Goal: Understand process/instructions: Learn how to perform a task or action

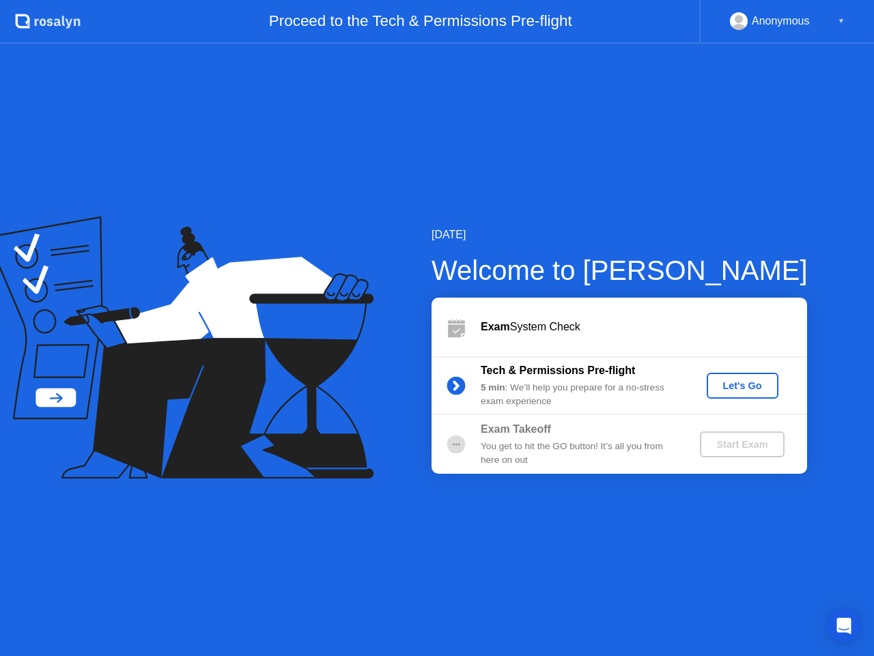
click at [731, 389] on div "Let's Go" at bounding box center [742, 385] width 61 height 11
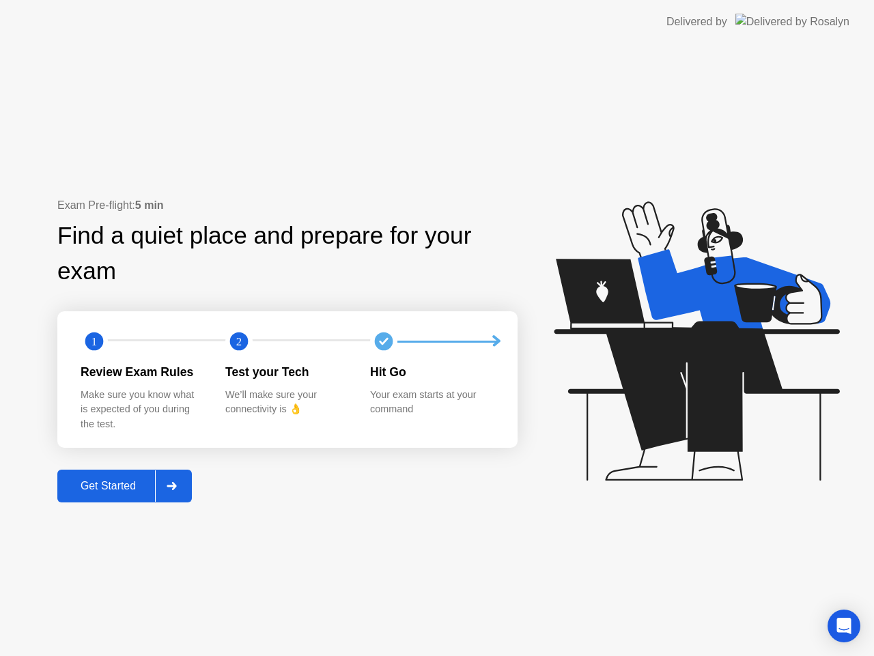
click at [122, 484] on div "Get Started" at bounding box center [108, 486] width 94 height 12
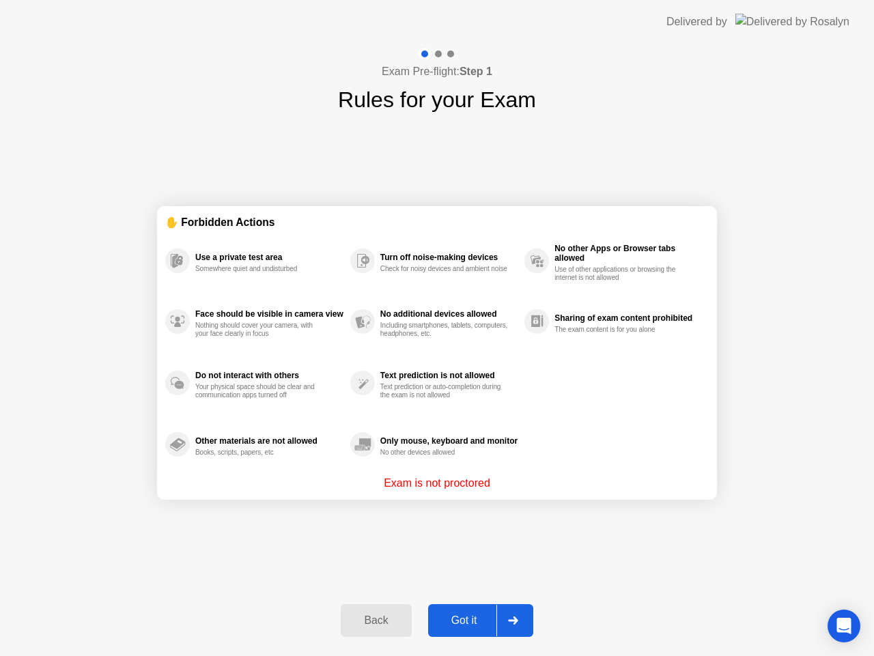
click at [477, 627] on div "Got it" at bounding box center [464, 621] width 64 height 12
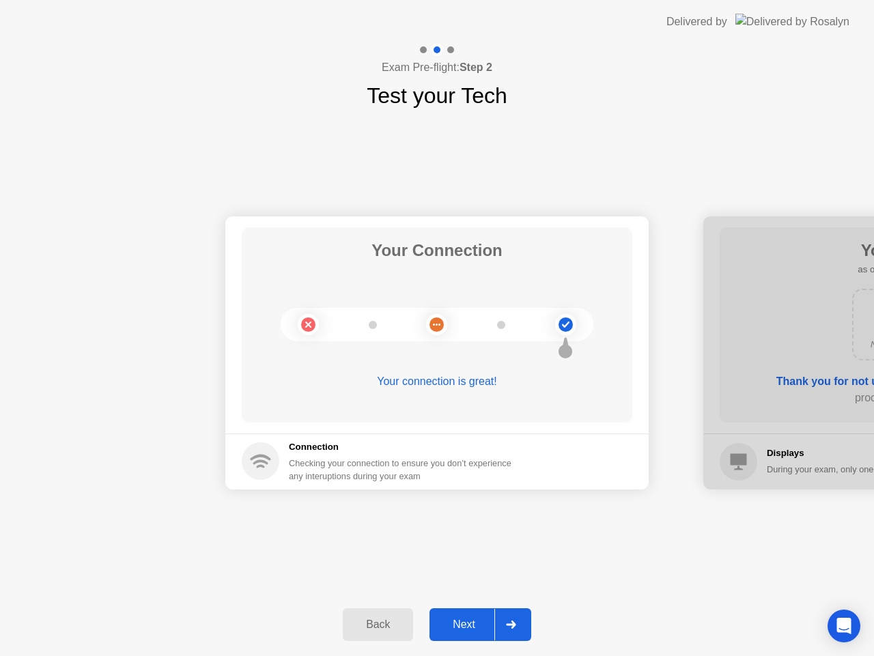
click at [473, 625] on div "Next" at bounding box center [464, 625] width 61 height 12
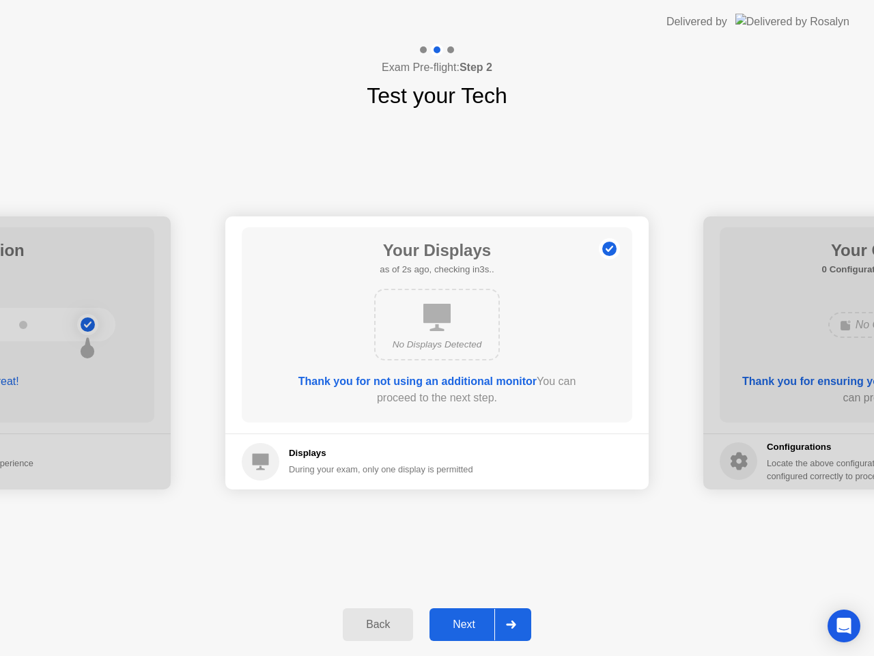
click at [473, 625] on div "Next" at bounding box center [464, 625] width 61 height 12
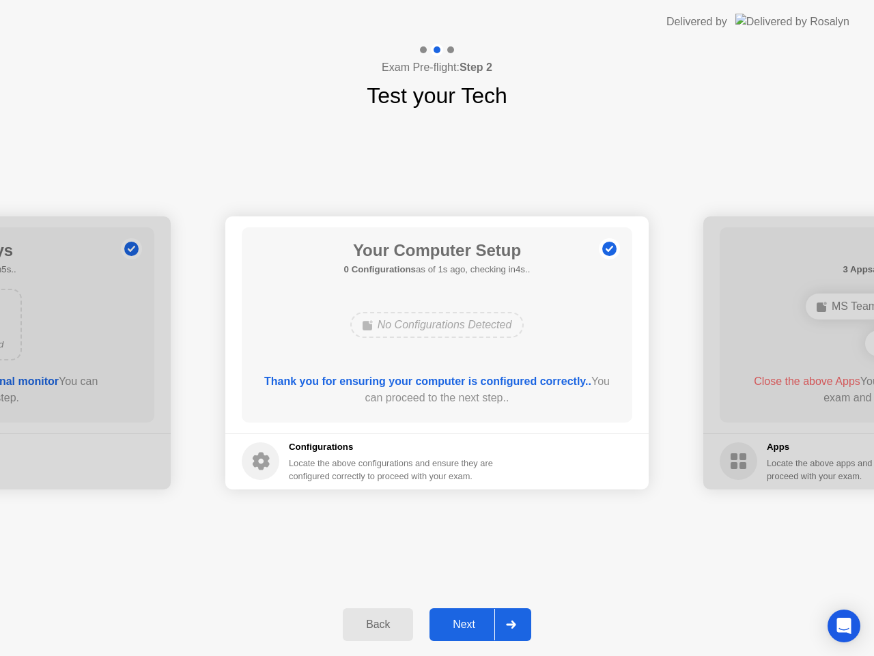
click at [473, 625] on div "Next" at bounding box center [464, 625] width 61 height 12
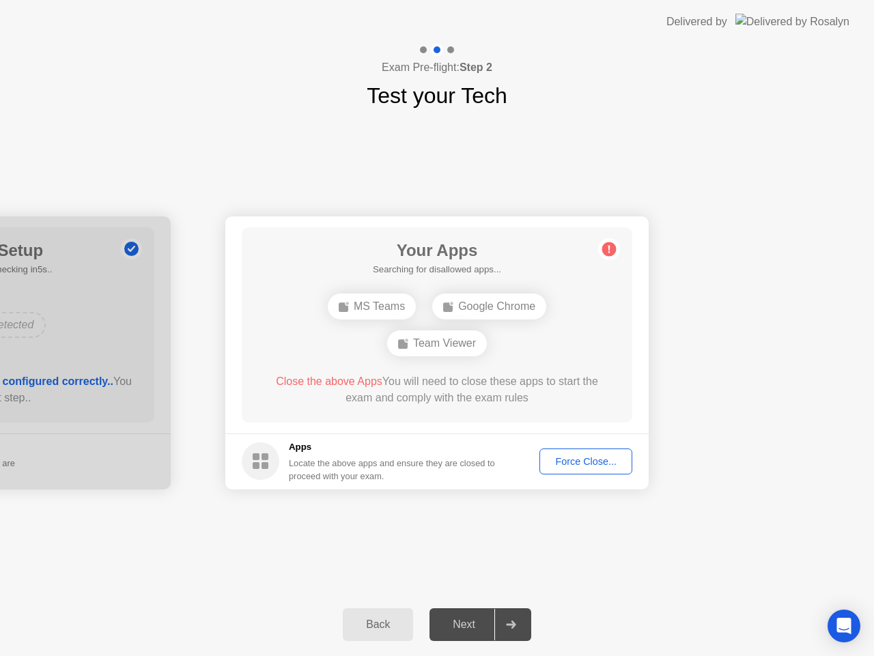
click at [444, 345] on div "Team Viewer" at bounding box center [437, 343] width 100 height 26
click at [610, 247] on icon at bounding box center [609, 249] width 2 height 8
click at [578, 461] on div "Force Close..." at bounding box center [585, 461] width 83 height 11
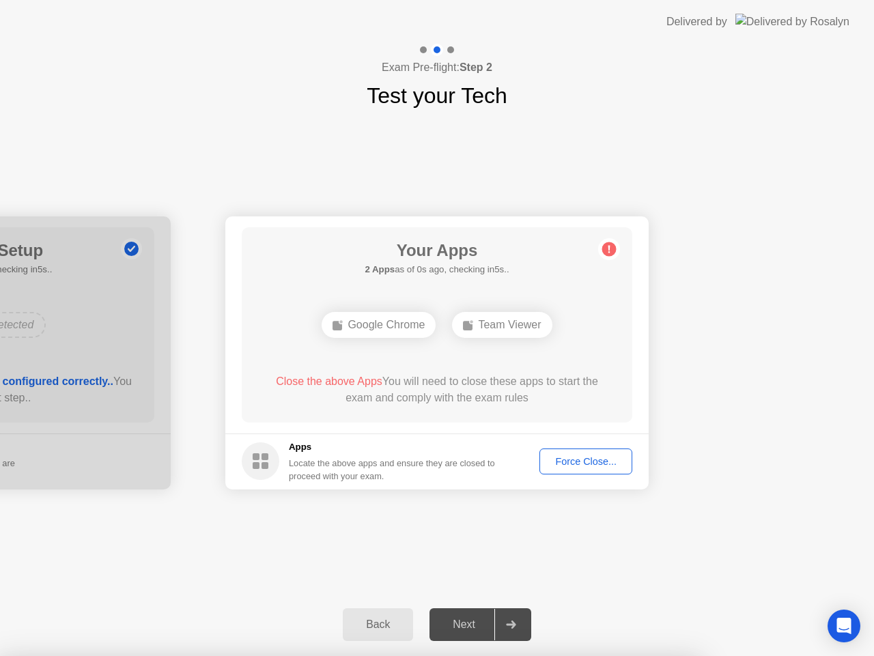
click at [344, 380] on span "Close the above Apps" at bounding box center [329, 382] width 107 height 12
click at [569, 464] on div "Force Close..." at bounding box center [585, 461] width 83 height 11
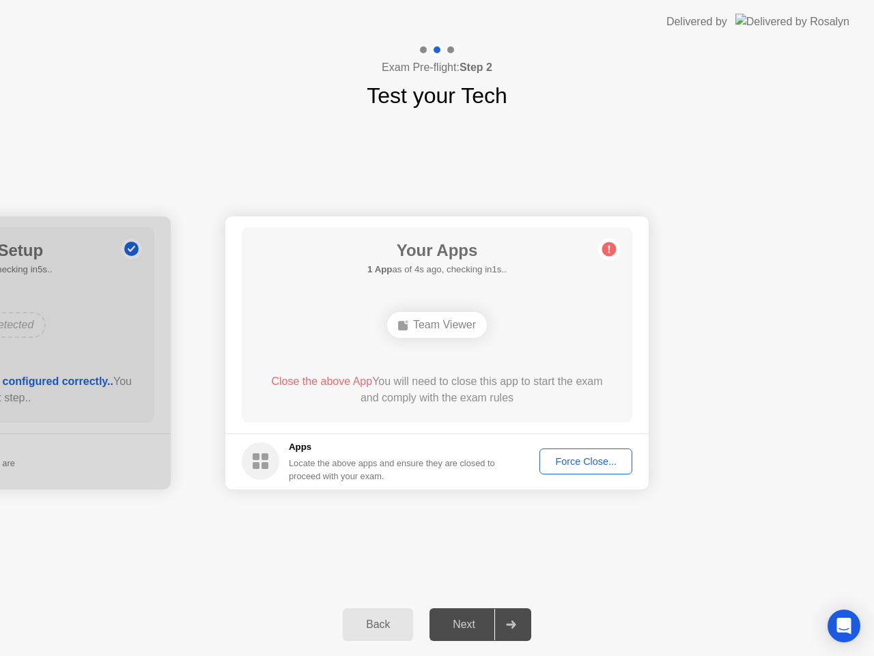
click at [569, 458] on div "Force Close..." at bounding box center [585, 461] width 83 height 11
click at [380, 630] on div "Back" at bounding box center [378, 625] width 62 height 12
